Goal: Transaction & Acquisition: Obtain resource

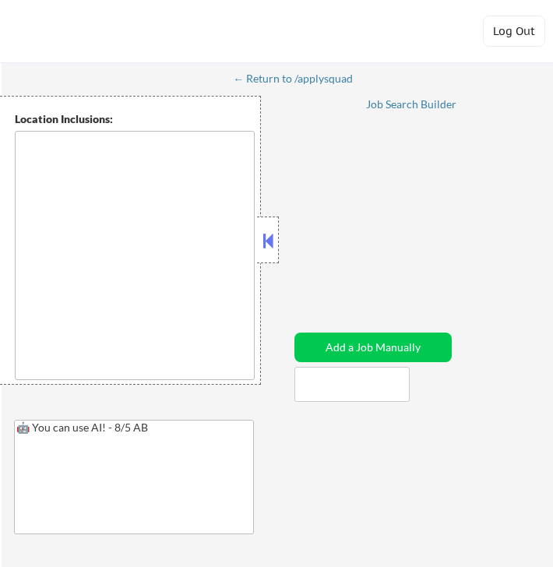
type textarea "New York, NY Jersey City, NJ Hoboken, NJ Weehawken, NJ Union City, NJ West New …"
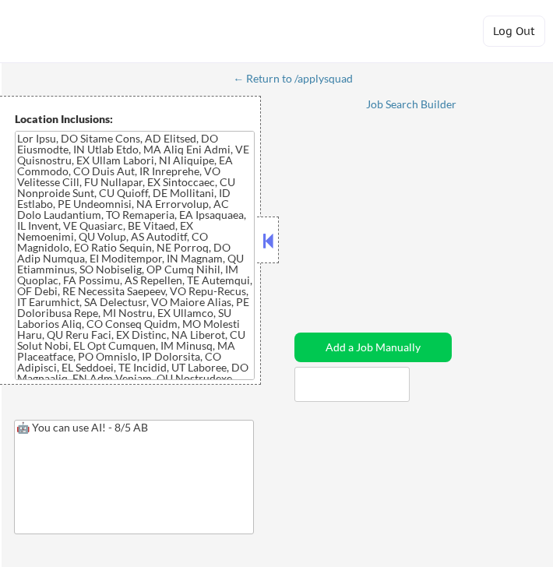
select select ""pending""
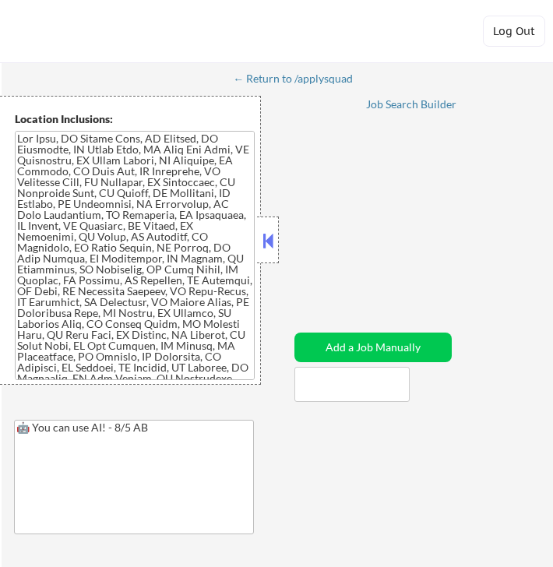
select select ""pending""
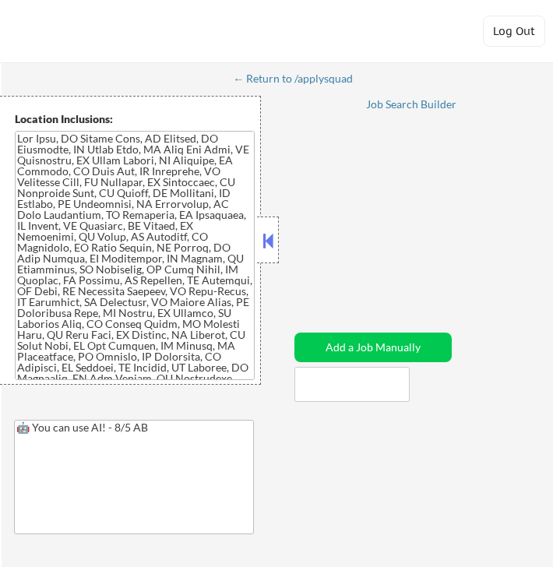
select select ""pending""
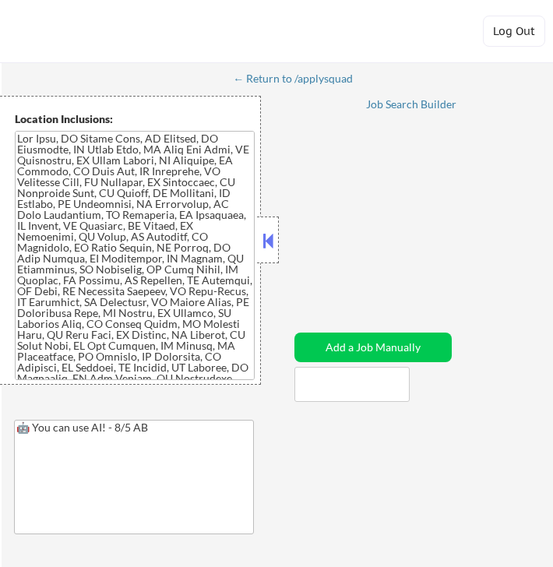
select select ""pending""
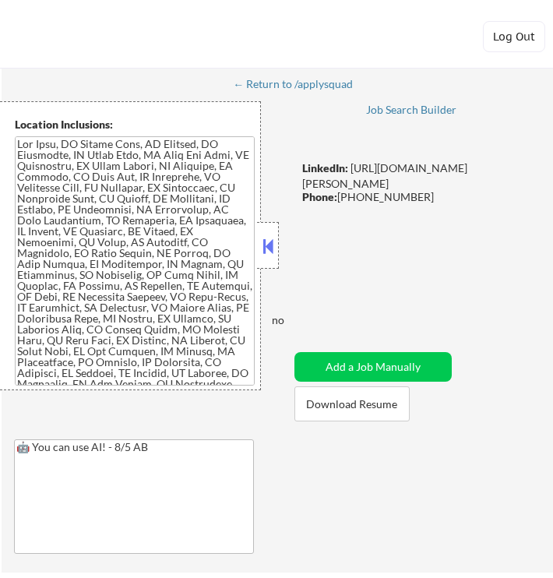
scroll to position [149, 0]
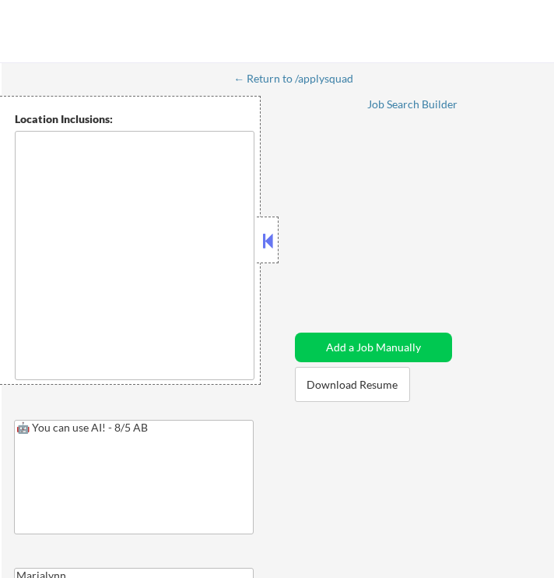
type textarea "New York, NY Jersey City, NJ Hoboken, NJ Weehawken, NJ Union City, NJ West New …"
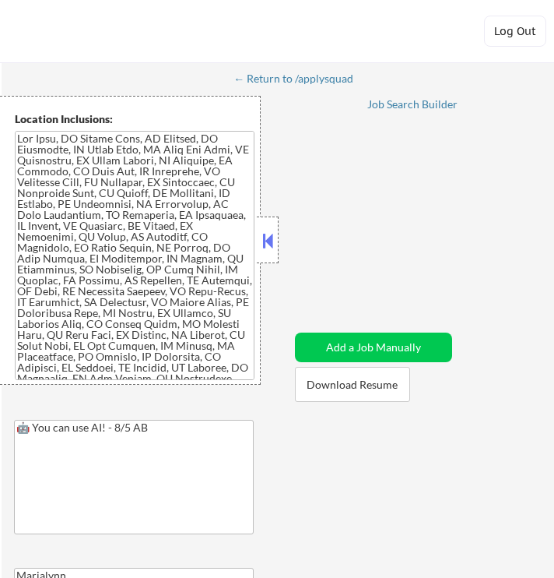
select select ""pending""
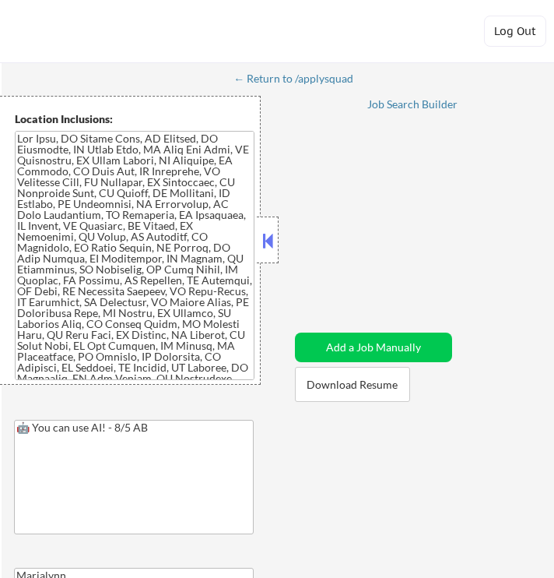
select select ""pending""
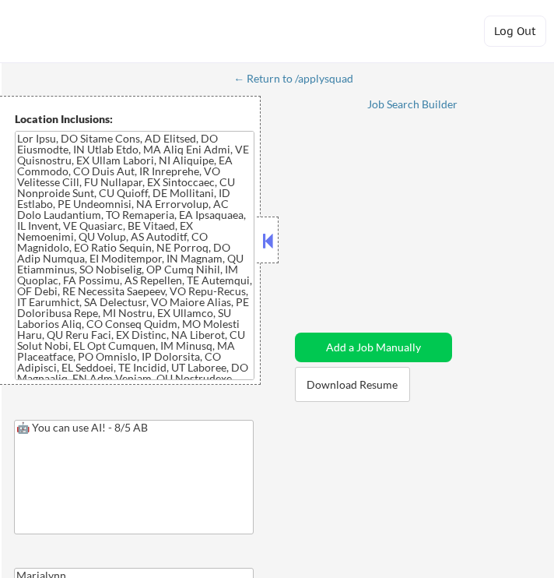
select select ""pending""
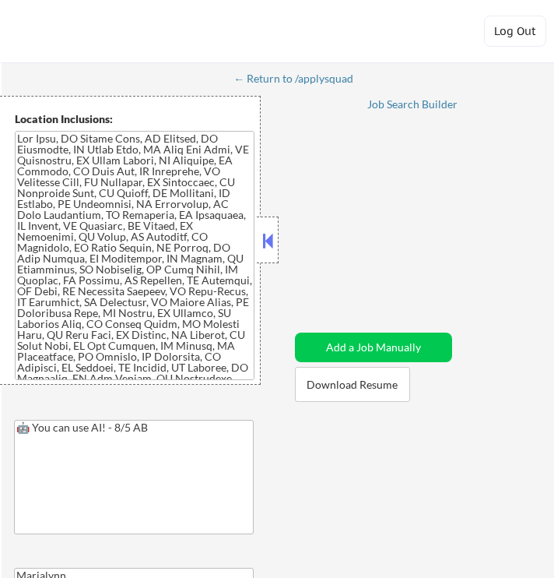
select select ""pending""
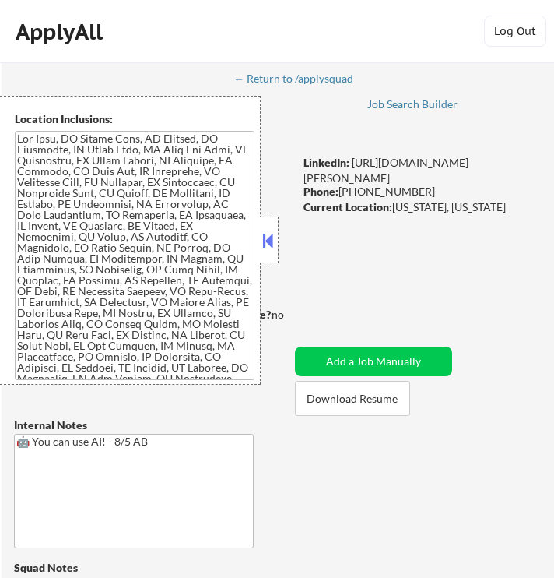
scroll to position [1694, 0]
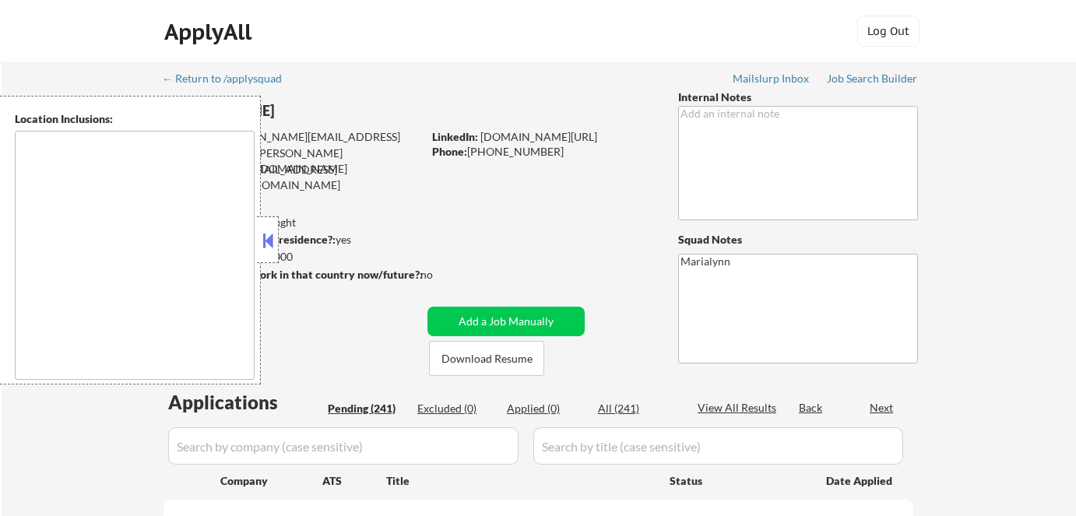
scroll to position [25, 0]
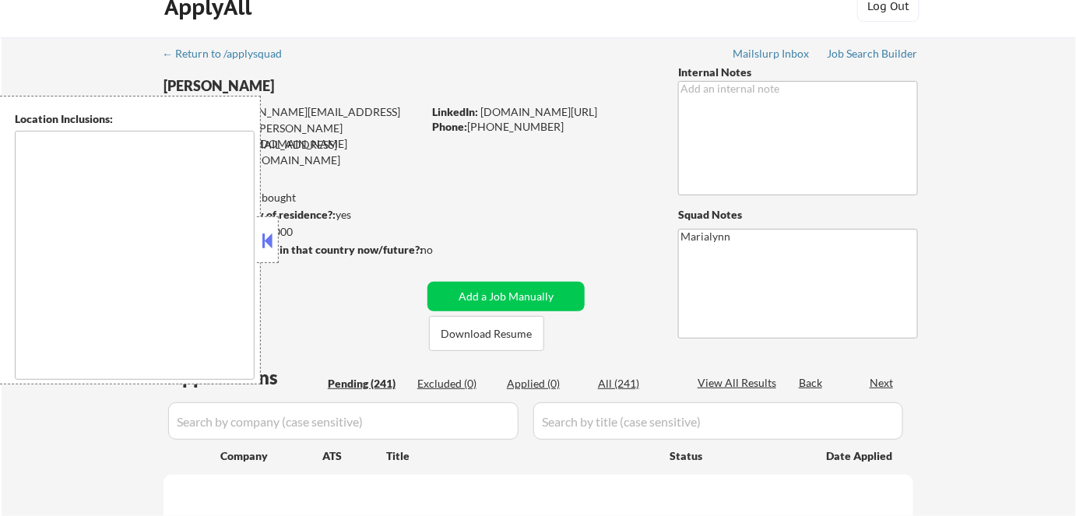
type textarea "[GEOGRAPHIC_DATA], [GEOGRAPHIC_DATA] [GEOGRAPHIC_DATA], [GEOGRAPHIC_DATA] [GEOG…"
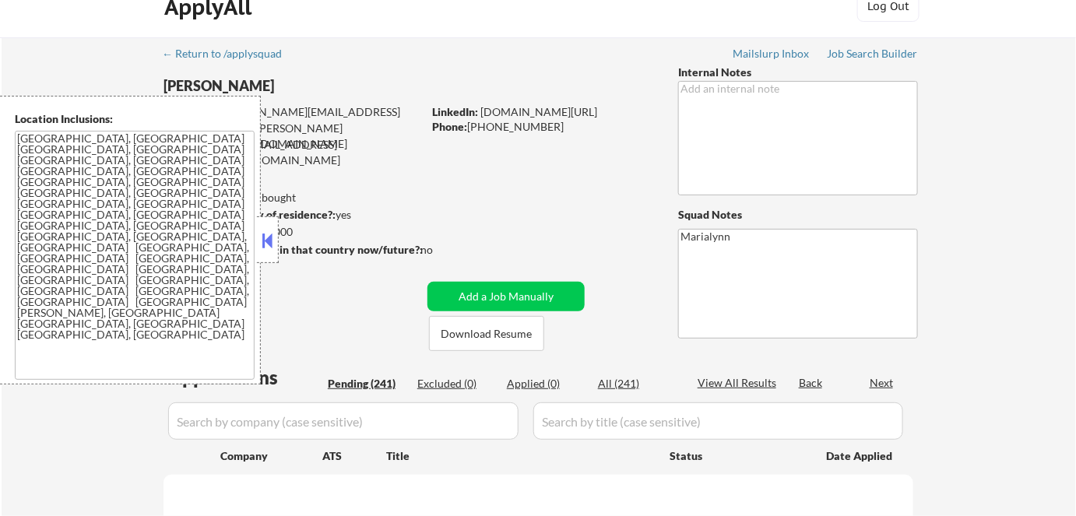
click at [262, 245] on button at bounding box center [267, 240] width 17 height 23
click at [272, 247] on button at bounding box center [267, 240] width 17 height 23
select select ""pending""
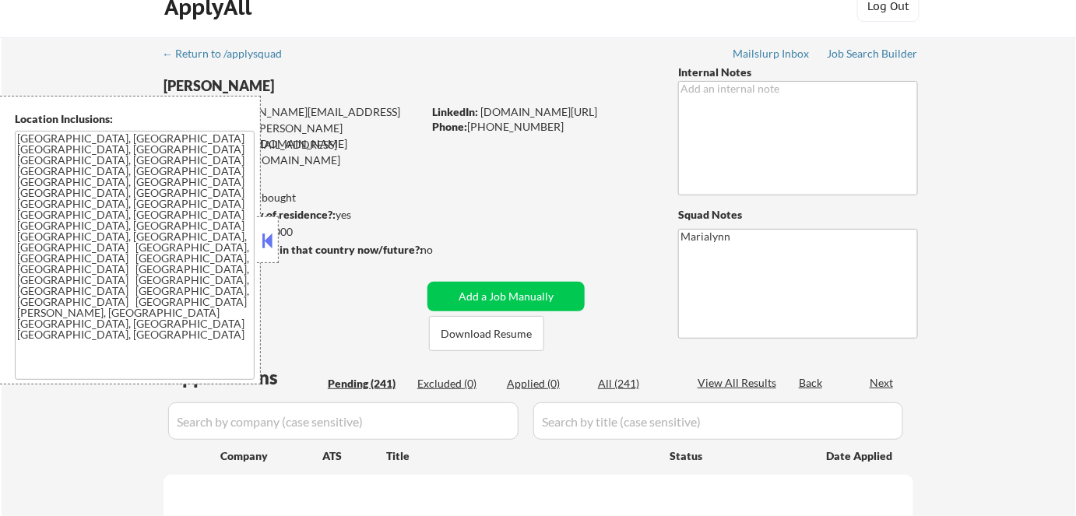
select select ""pending""
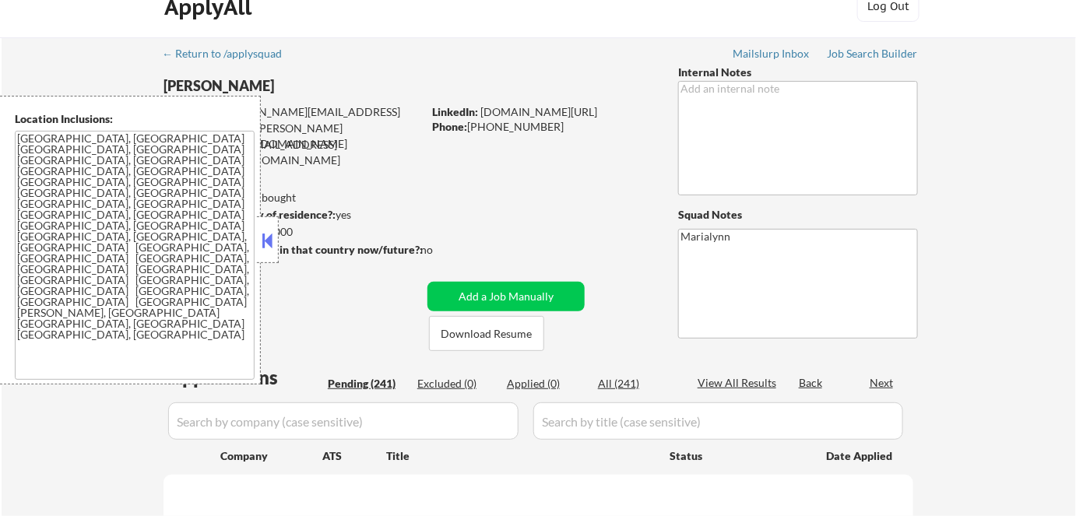
select select ""pending""
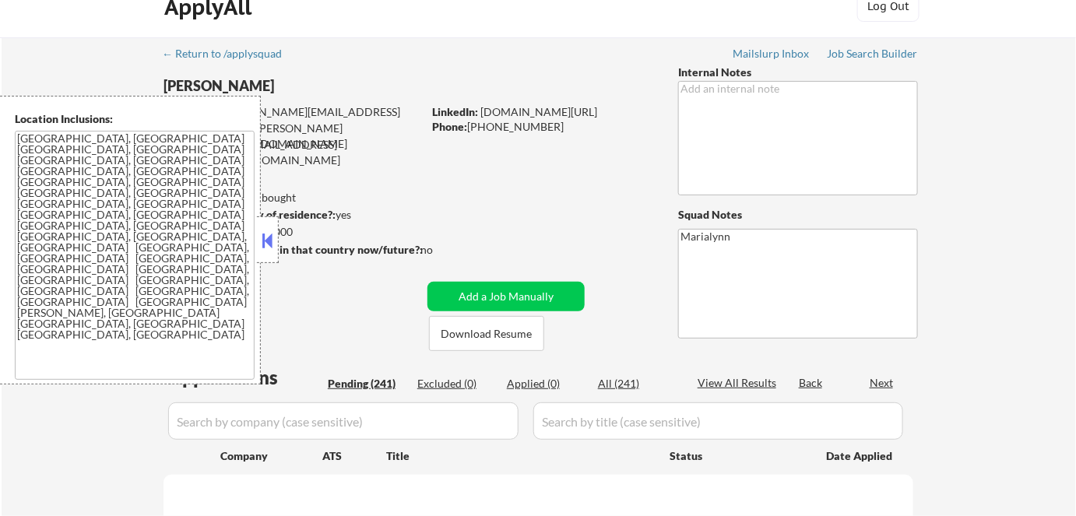
select select ""pending""
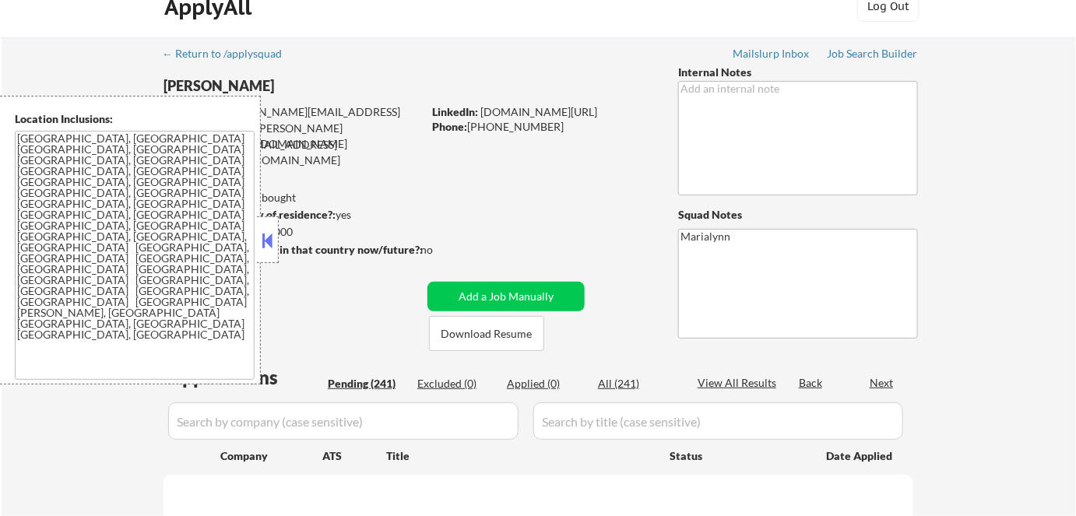
select select ""pending""
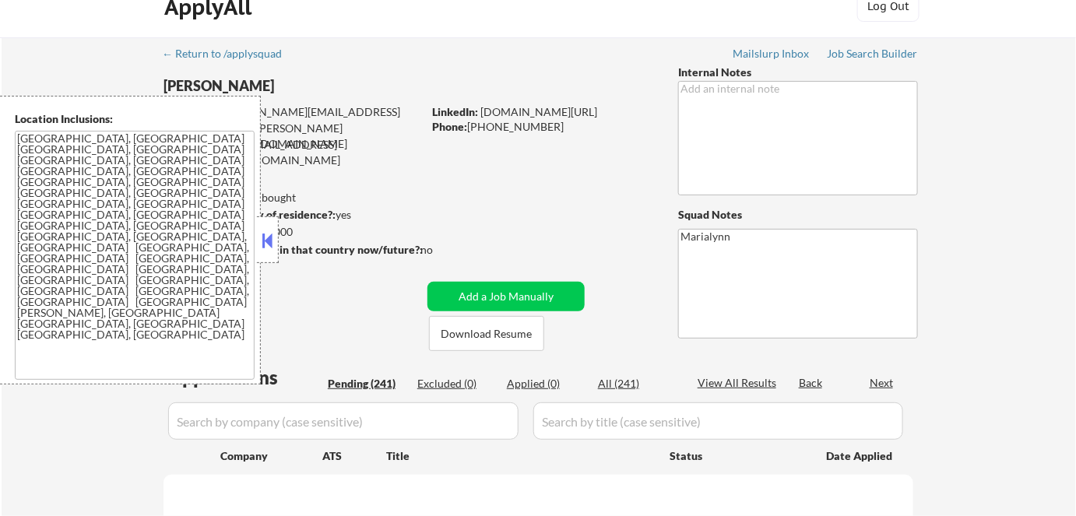
select select ""pending""
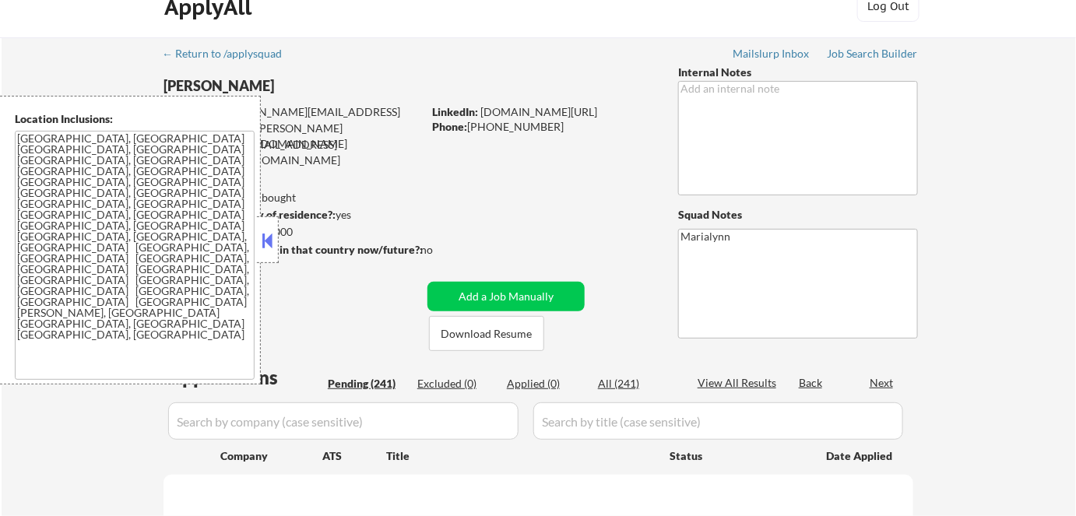
select select ""pending""
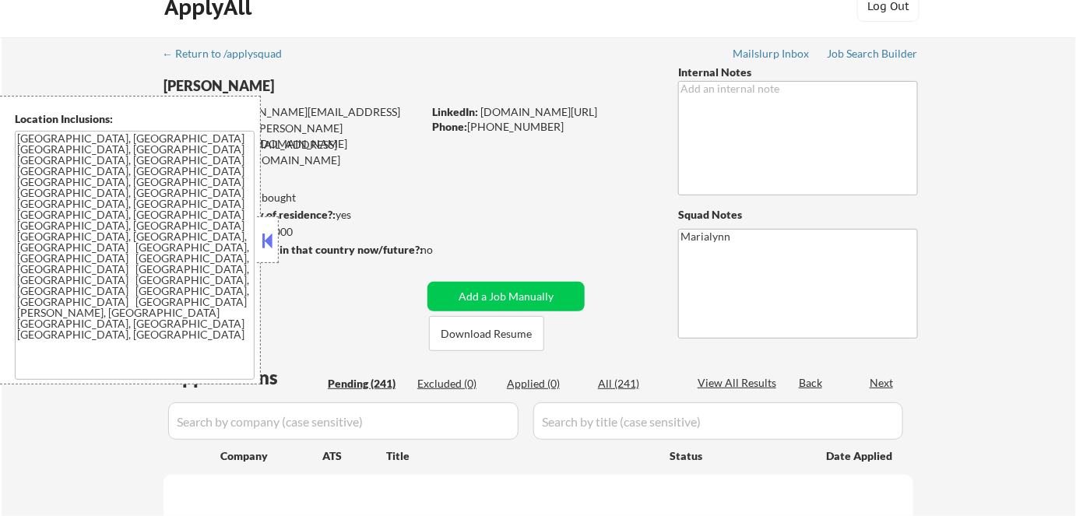
select select ""pending""
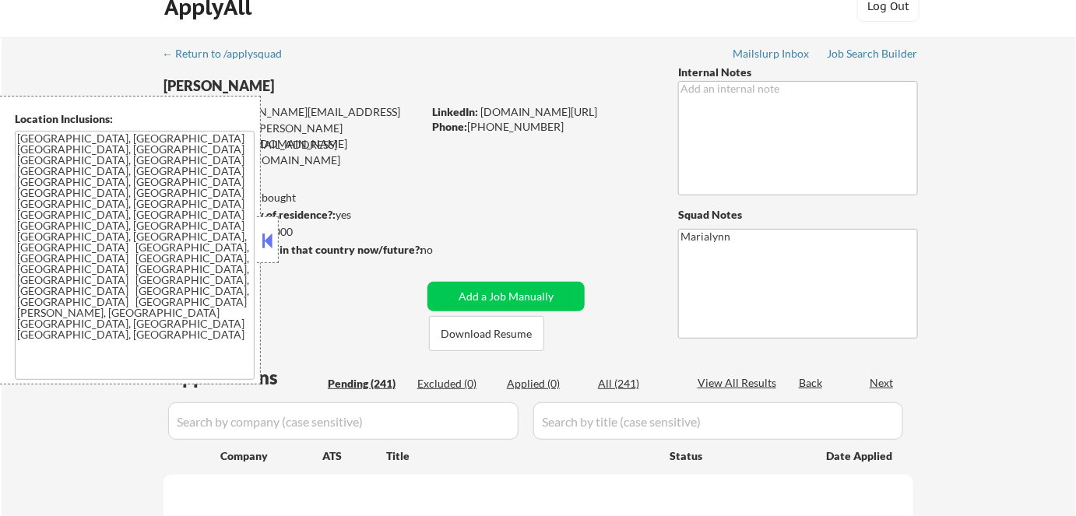
select select ""pending""
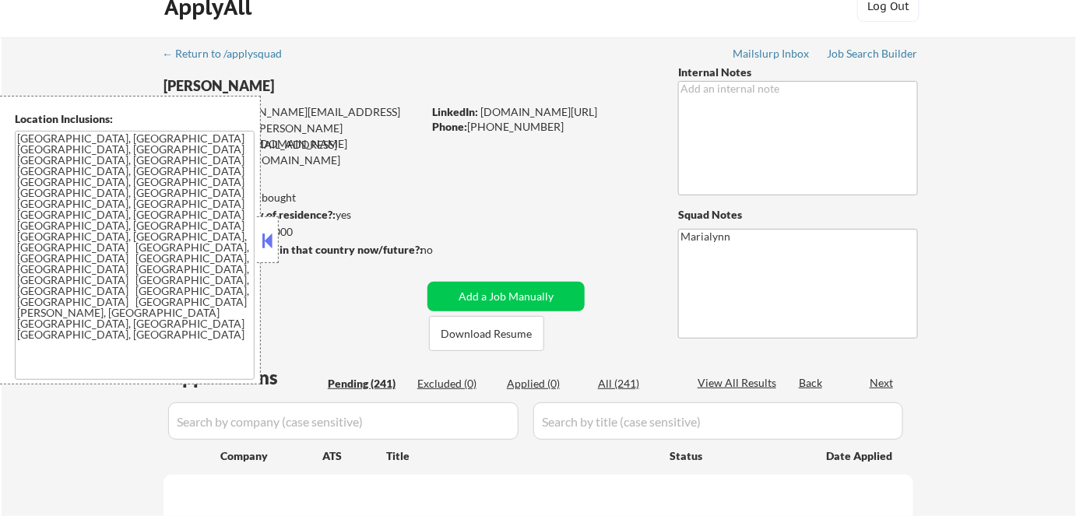
select select ""pending""
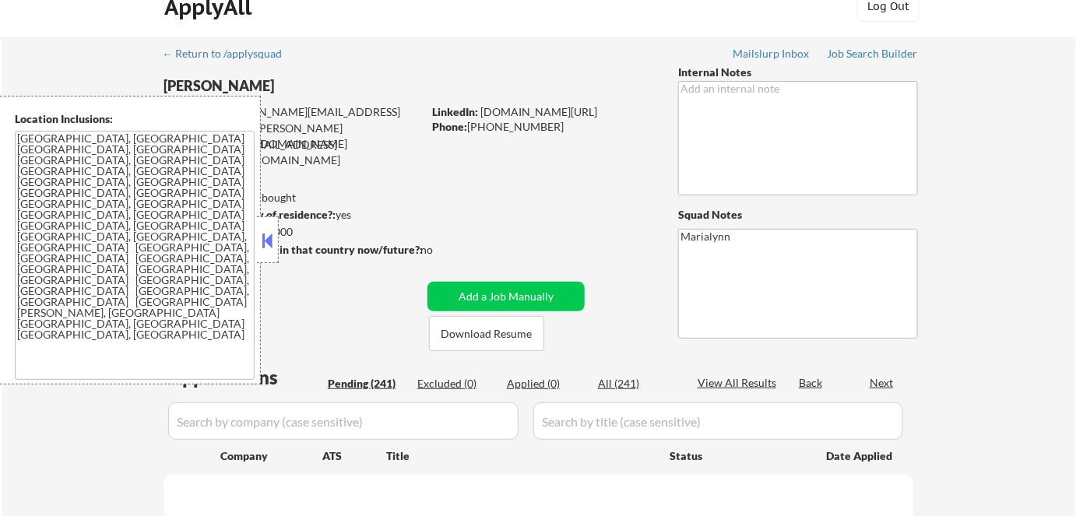
select select ""pending""
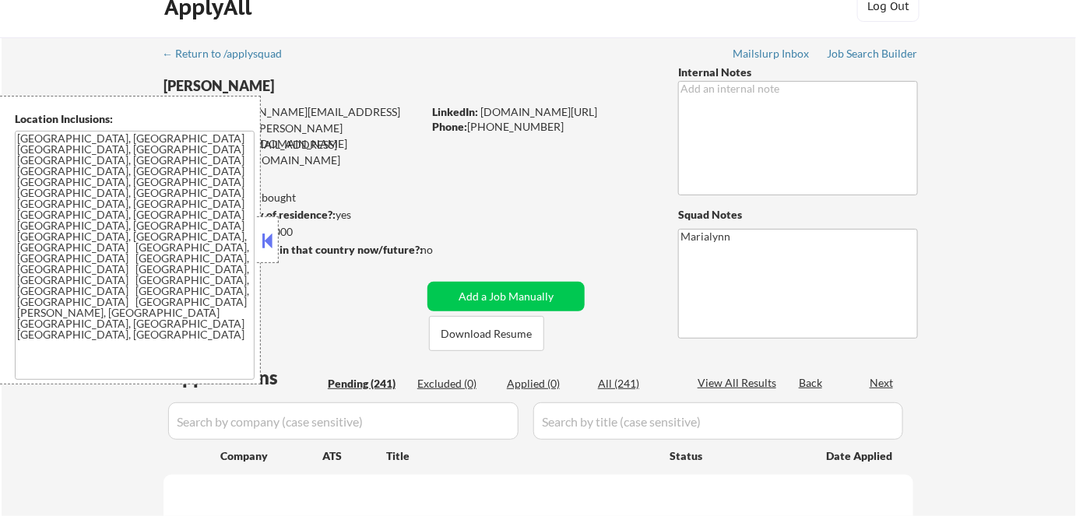
select select ""pending""
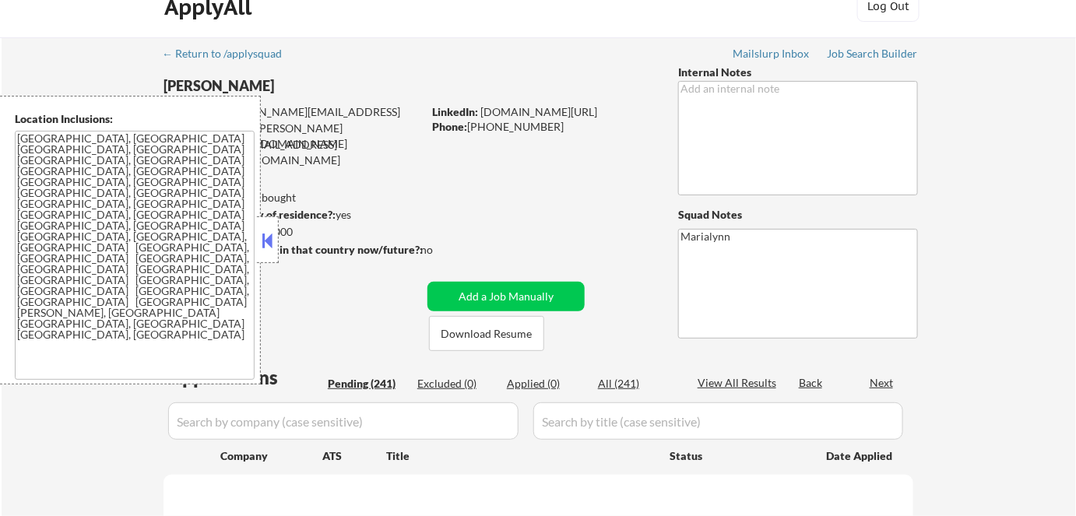
select select ""pending""
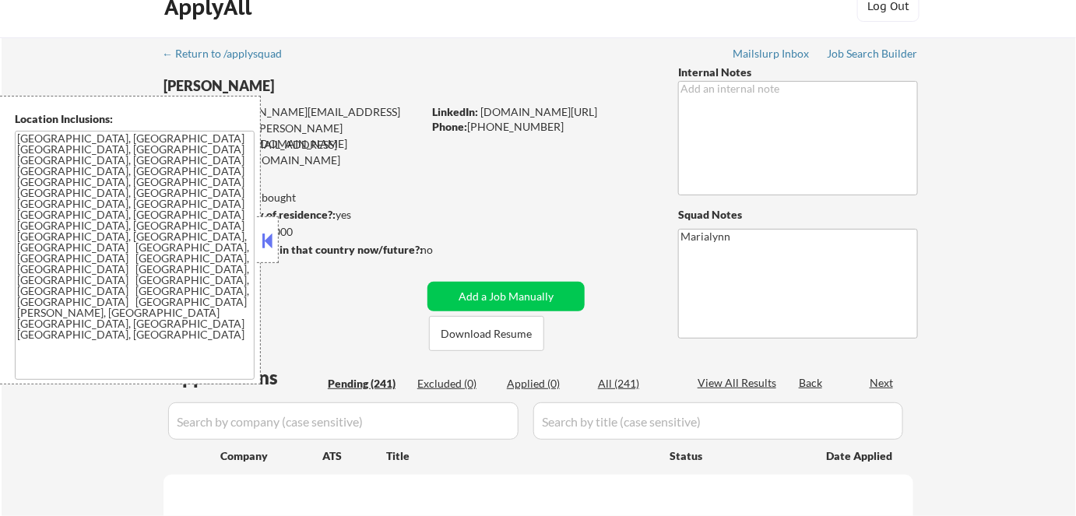
select select ""pending""
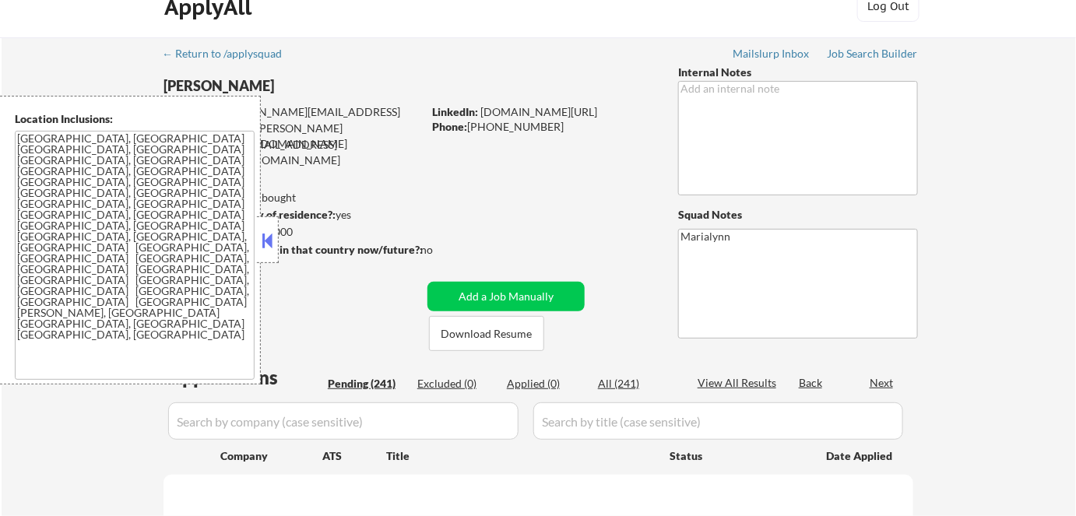
select select ""pending""
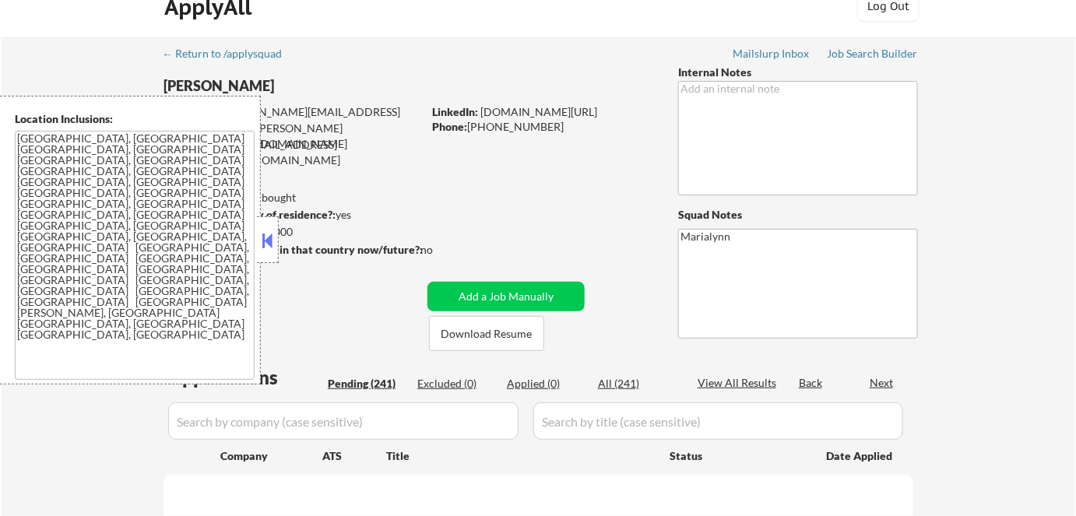
select select ""pending""
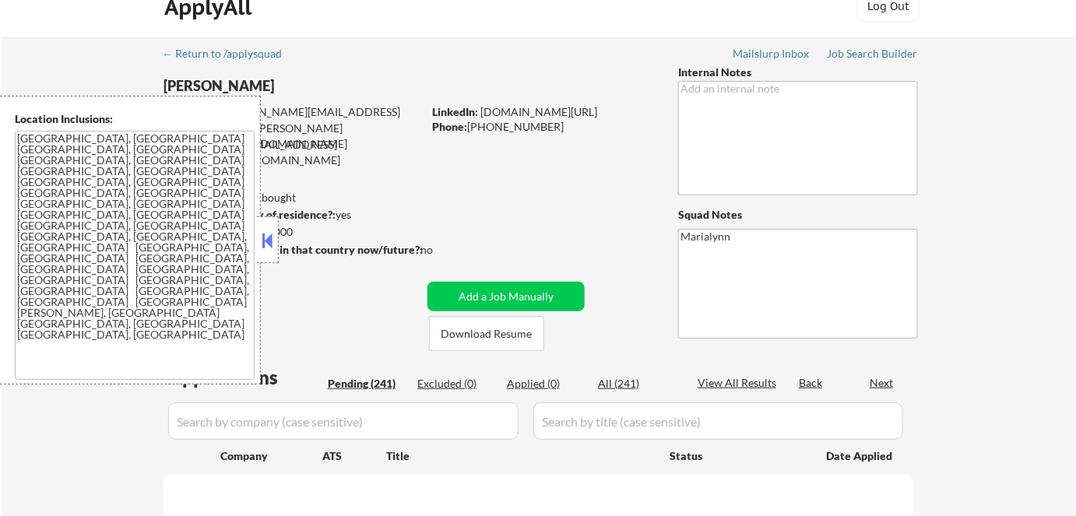
select select ""pending""
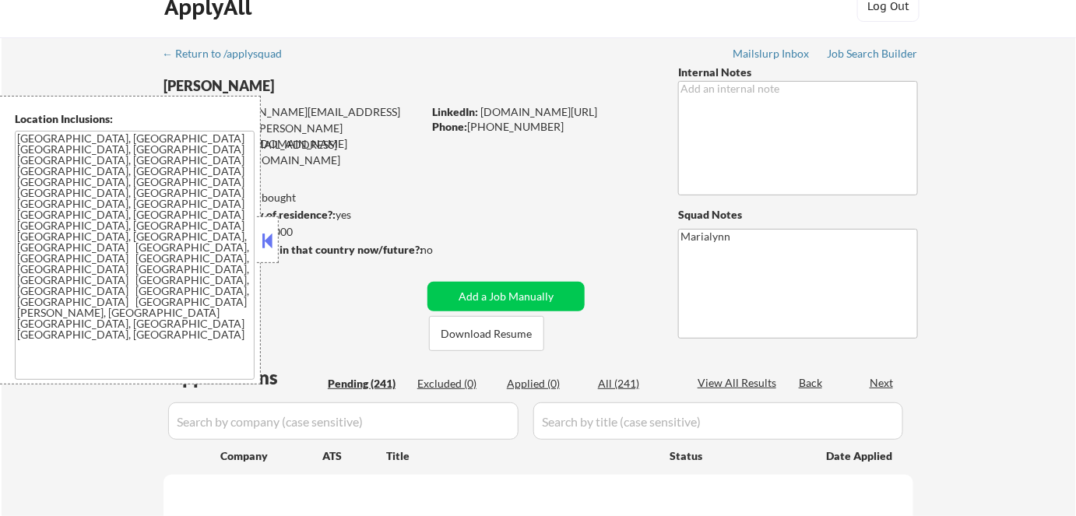
select select ""pending""
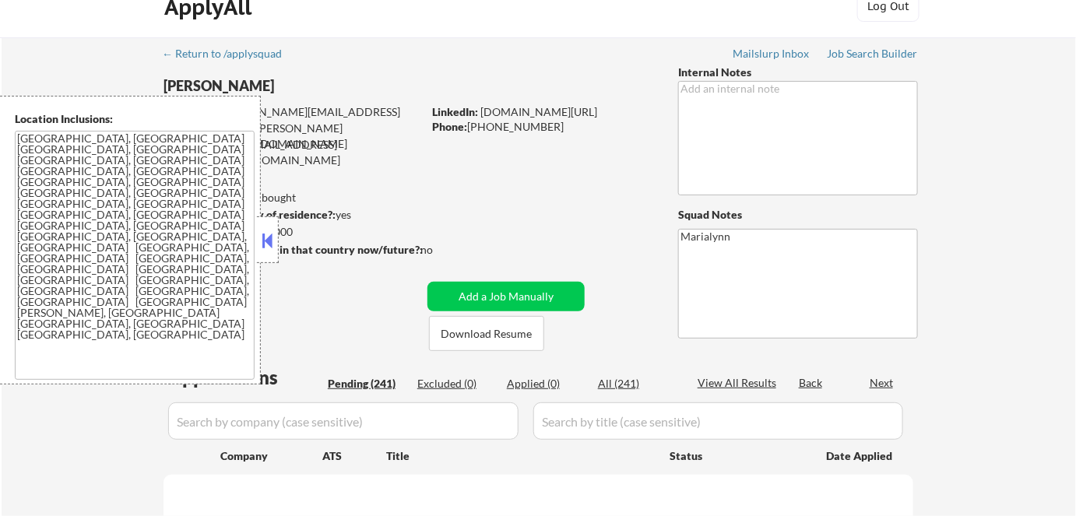
select select ""pending""
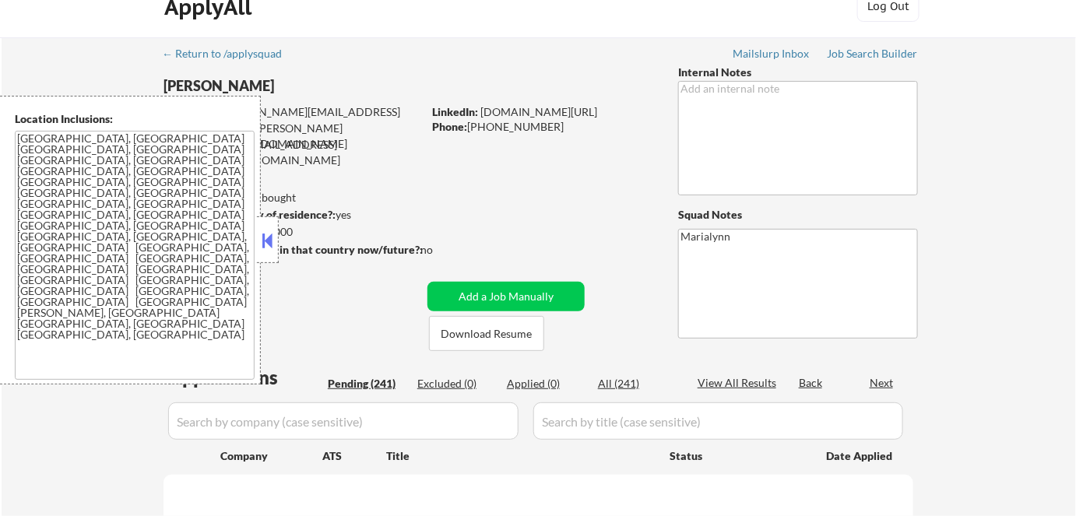
select select ""pending""
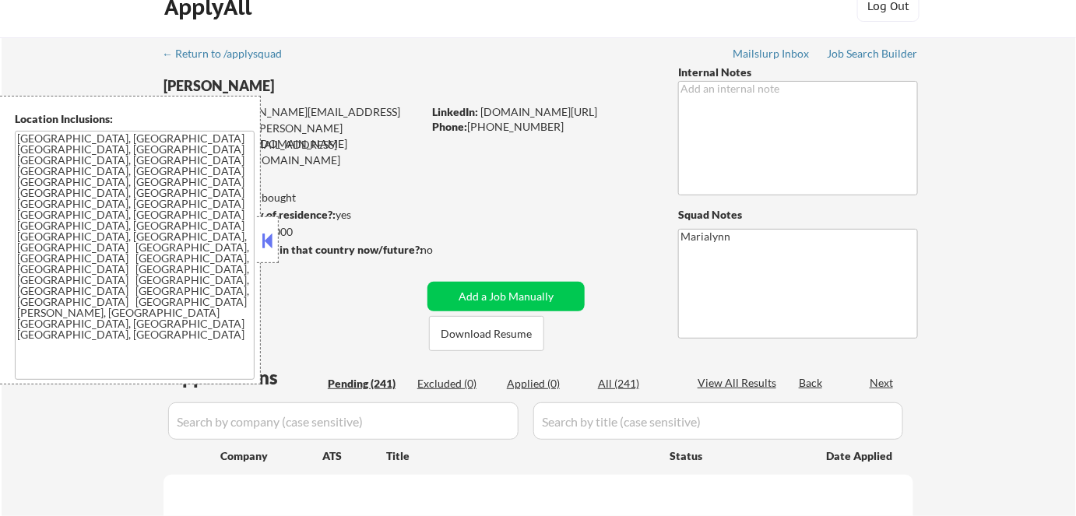
select select ""pending""
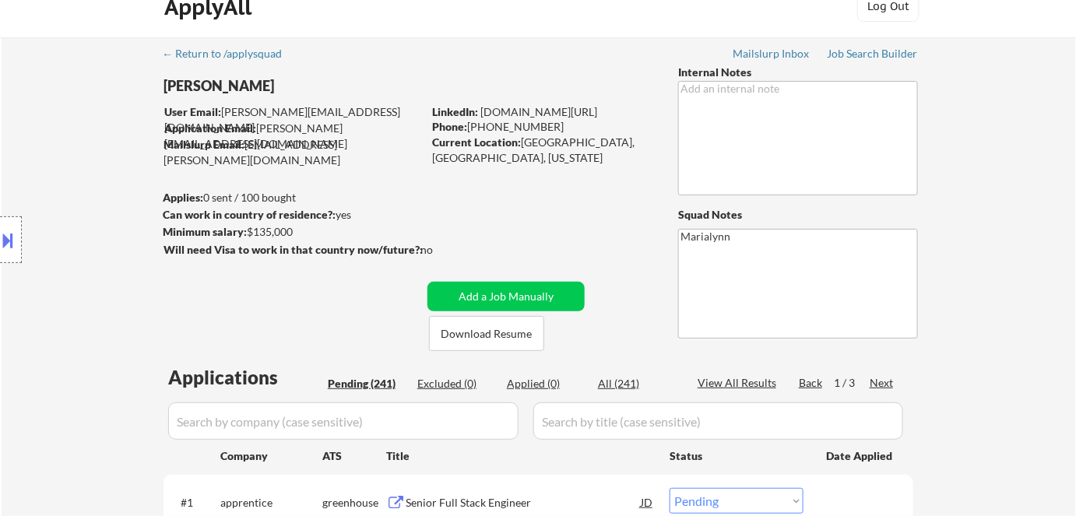
click at [269, 232] on div "Location Inclusions: [GEOGRAPHIC_DATA], [GEOGRAPHIC_DATA] [GEOGRAPHIC_DATA], [G…" at bounding box center [139, 240] width 279 height 289
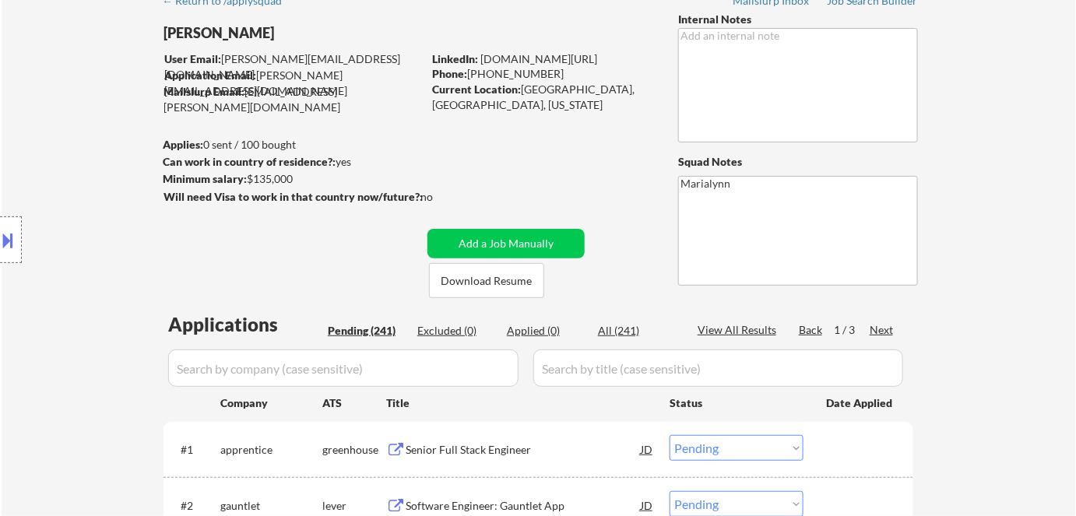
scroll to position [79, 0]
click at [475, 280] on button "Download Resume" at bounding box center [486, 279] width 115 height 35
click at [231, 28] on div "[PERSON_NAME]" at bounding box center [323, 32] width 320 height 19
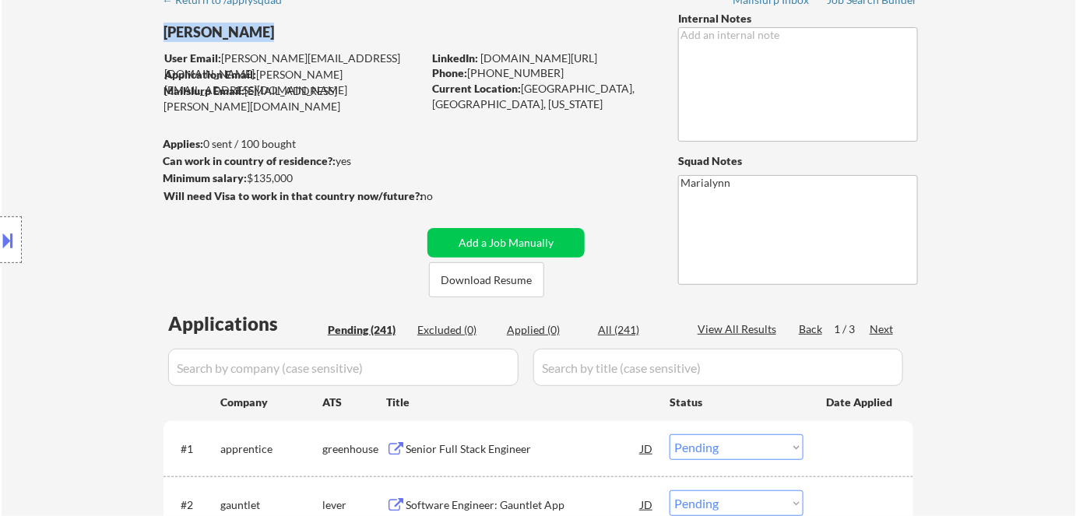
click at [231, 28] on div "[PERSON_NAME]" at bounding box center [323, 32] width 320 height 19
copy div "[PERSON_NAME]"
click at [437, 96] on div "Current Location: [GEOGRAPHIC_DATA], [GEOGRAPHIC_DATA], [US_STATE]" at bounding box center [542, 96] width 220 height 30
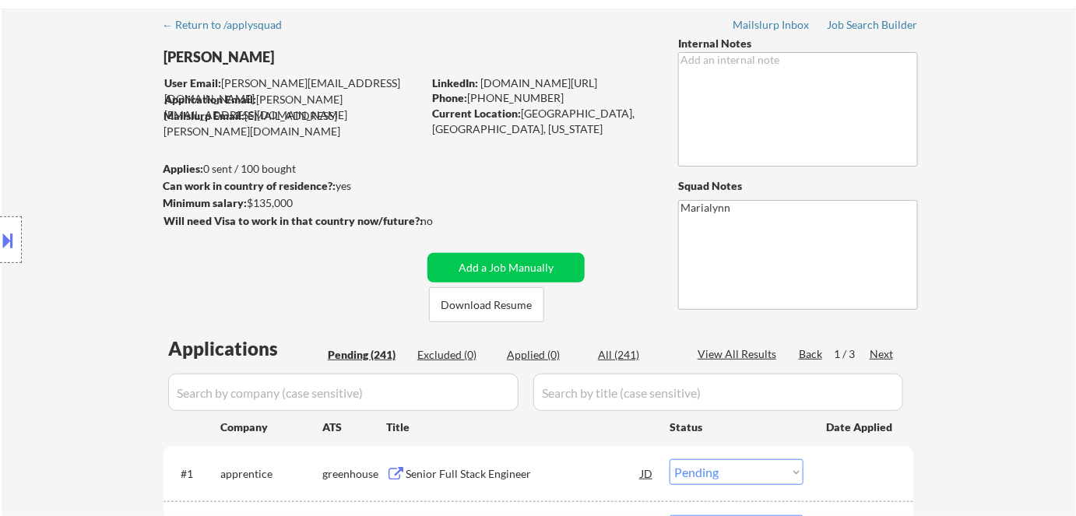
scroll to position [55, 0]
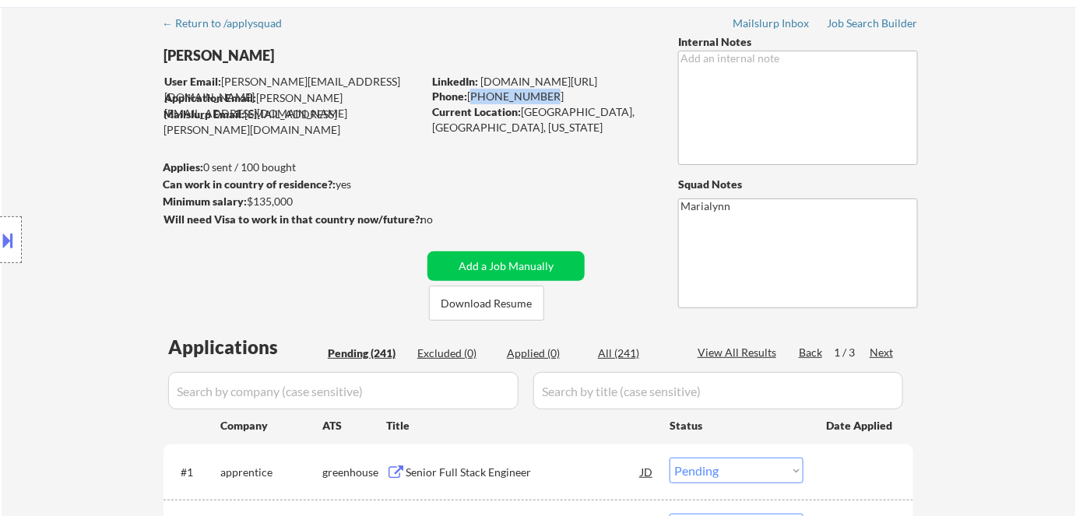
copy div "[PHONE_NUMBER]"
drag, startPoint x: 471, startPoint y: 96, endPoint x: 540, endPoint y: 102, distance: 69.5
click at [540, 102] on div "Phone: [PHONE_NUMBER]" at bounding box center [542, 97] width 220 height 16
copy div "[GEOGRAPHIC_DATA], [GEOGRAPHIC_DATA]"
drag, startPoint x: 523, startPoint y: 111, endPoint x: 571, endPoint y: 117, distance: 47.9
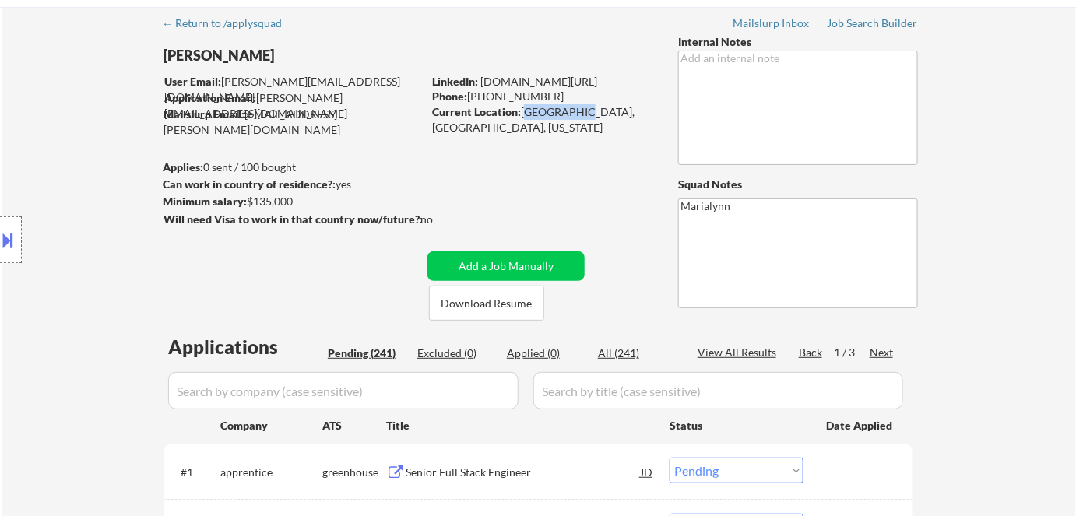
click at [571, 117] on div "Current Location: [GEOGRAPHIC_DATA], [GEOGRAPHIC_DATA], [US_STATE]" at bounding box center [542, 119] width 220 height 30
click at [556, 79] on link "[DOMAIN_NAME][URL]" at bounding box center [538, 81] width 117 height 13
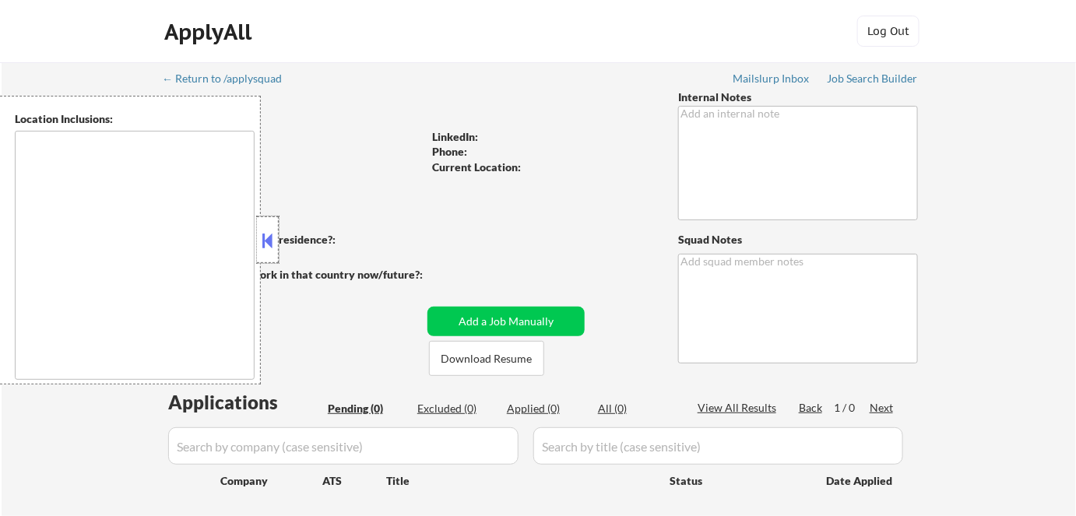
click at [272, 226] on div at bounding box center [268, 239] width 22 height 47
